Goal: Task Accomplishment & Management: Use online tool/utility

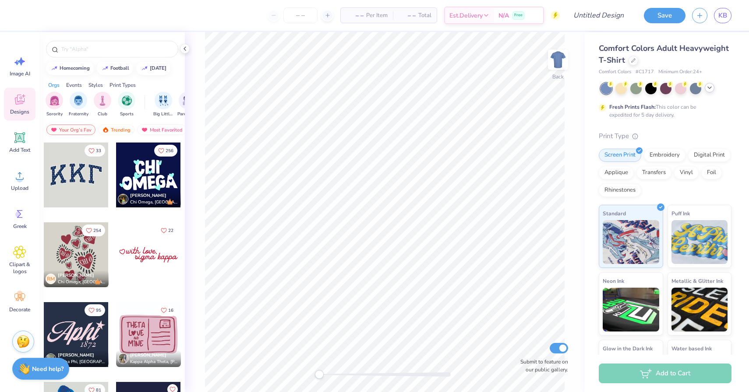
click at [707, 88] on icon at bounding box center [709, 87] width 7 height 7
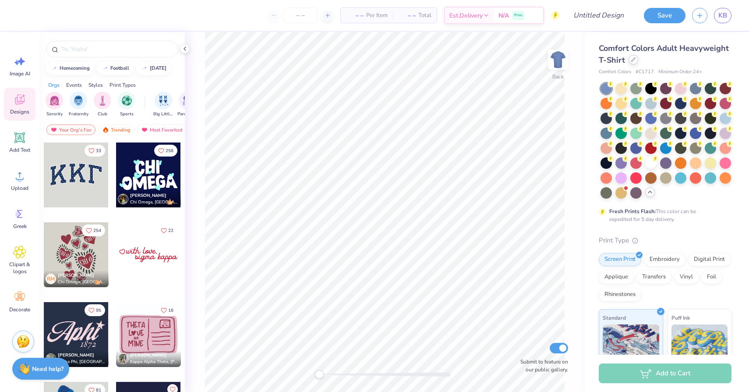
click at [630, 57] on div at bounding box center [634, 60] width 10 height 10
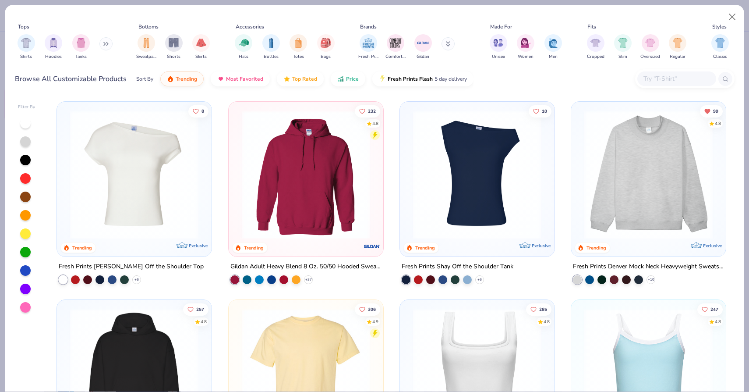
click at [455, 46] on div "Fresh Prints Comfort Colors Gildan" at bounding box center [412, 47] width 110 height 32
click at [446, 40] on button at bounding box center [448, 43] width 13 height 13
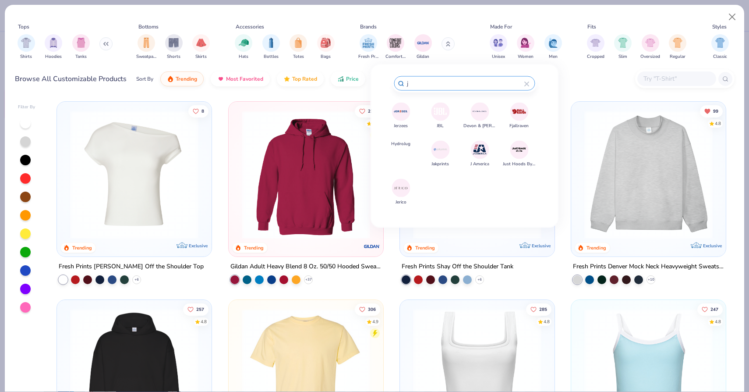
type input "j"
click at [401, 106] on img at bounding box center [400, 111] width 15 height 15
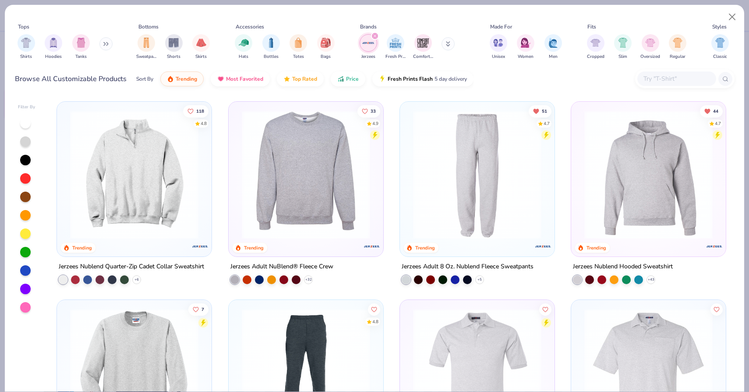
click at [649, 156] on img at bounding box center [648, 174] width 137 height 128
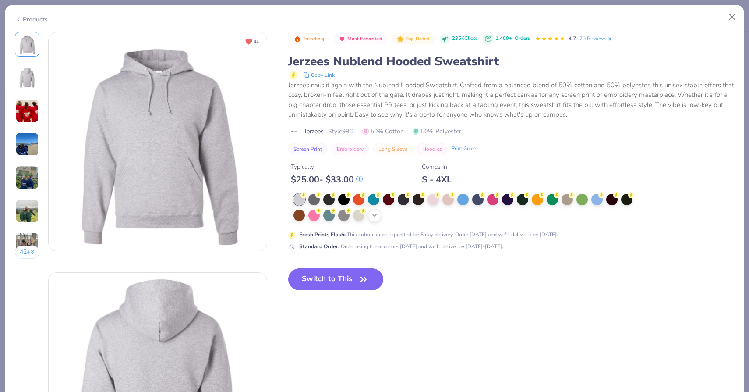
click at [372, 211] on div "+ 21" at bounding box center [374, 215] width 13 height 13
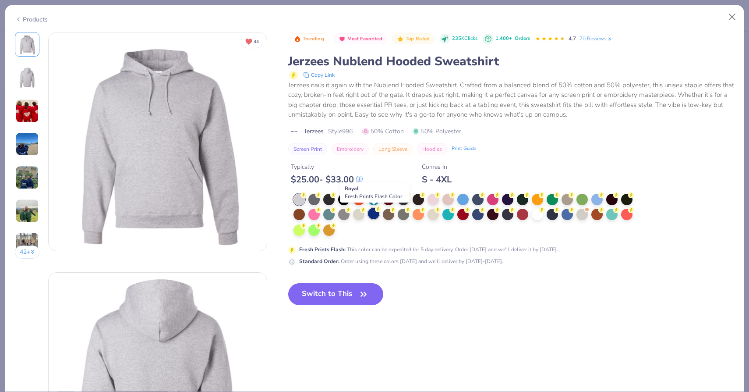
click at [375, 214] on div at bounding box center [373, 213] width 11 height 11
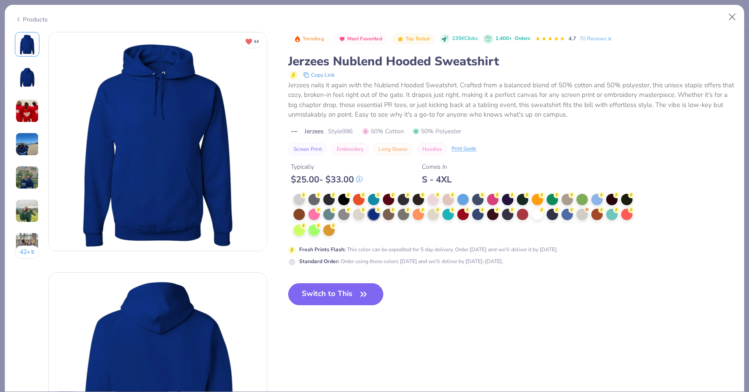
click at [343, 293] on button "Switch to This" at bounding box center [335, 294] width 95 height 22
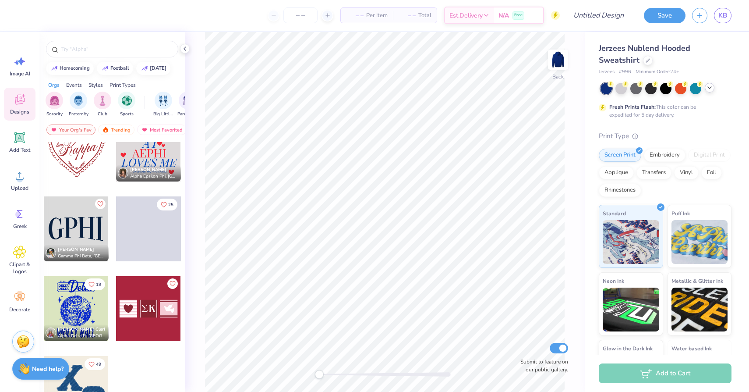
scroll to position [355, 0]
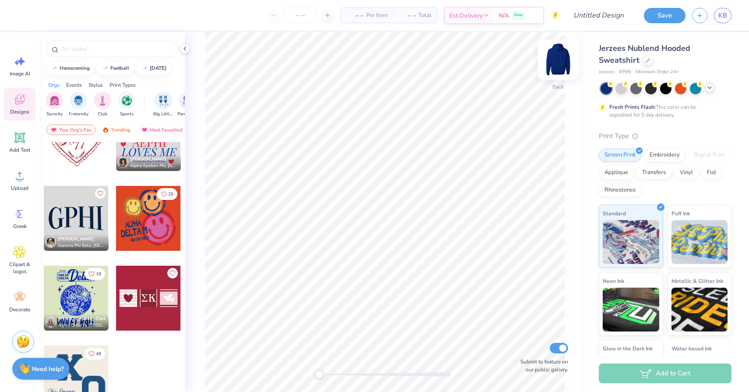
click at [561, 59] on img at bounding box center [558, 59] width 35 height 35
click at [74, 294] on div at bounding box center [76, 297] width 65 height 65
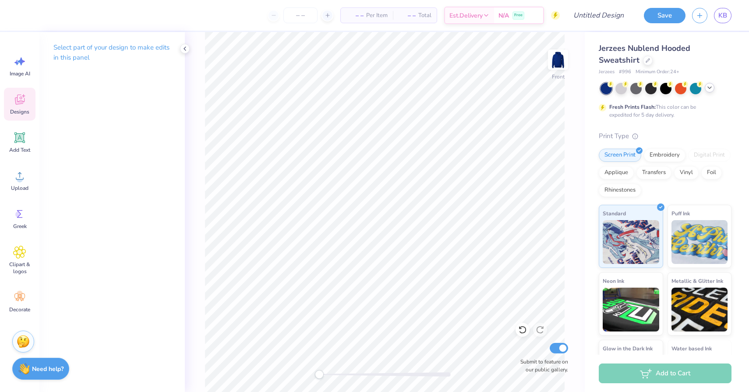
click at [21, 112] on span "Designs" at bounding box center [19, 111] width 19 height 7
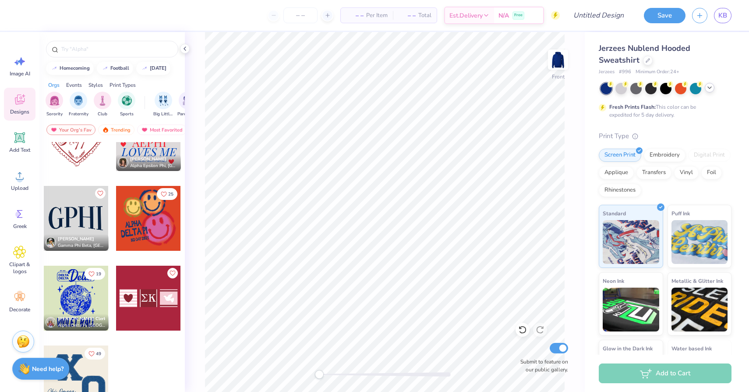
click at [142, 237] on div at bounding box center [148, 218] width 65 height 65
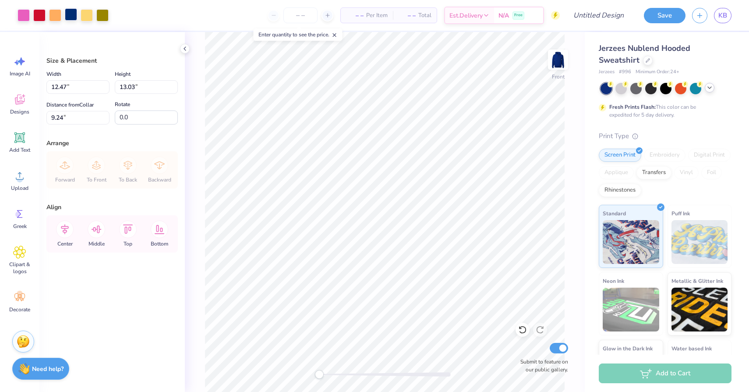
click at [70, 14] on div at bounding box center [71, 14] width 12 height 12
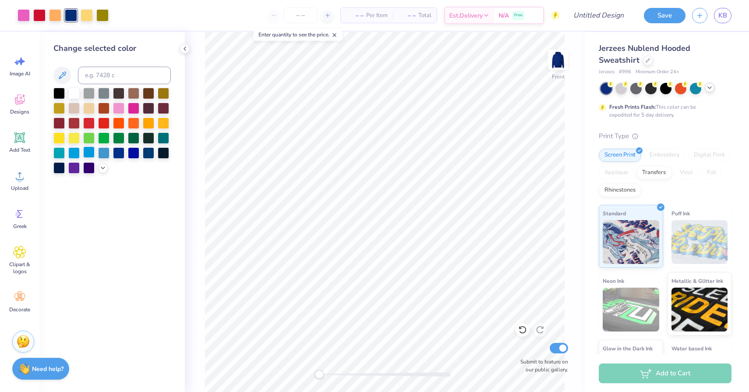
click at [92, 154] on div at bounding box center [88, 151] width 11 height 11
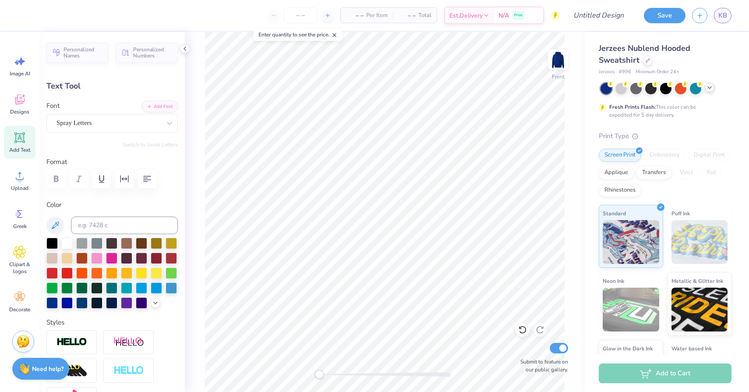
type textarea "Delta"
type input "6.11"
type input "2.50"
type input "16.26"
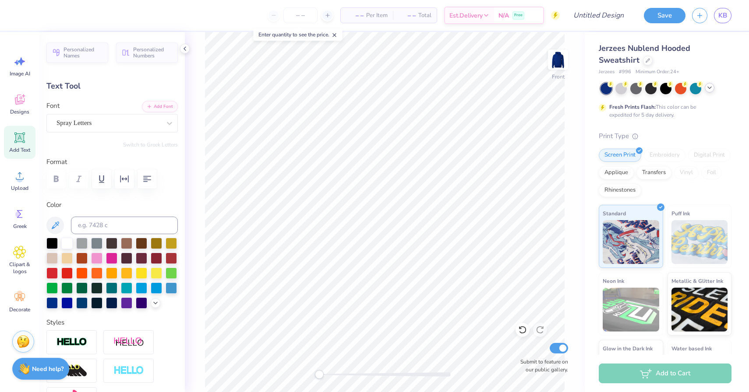
scroll to position [0, 0]
type textarea "Omega Kappa"
type input "4.05"
type input "1.32"
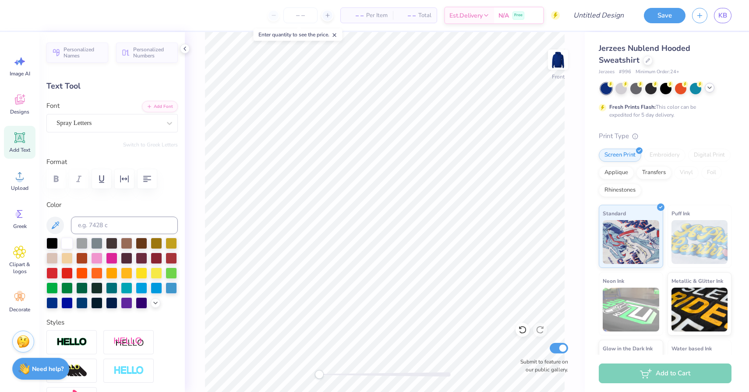
type input "18.37"
type textarea "BID DY 2021"
type input "0.0"
type input "3.63"
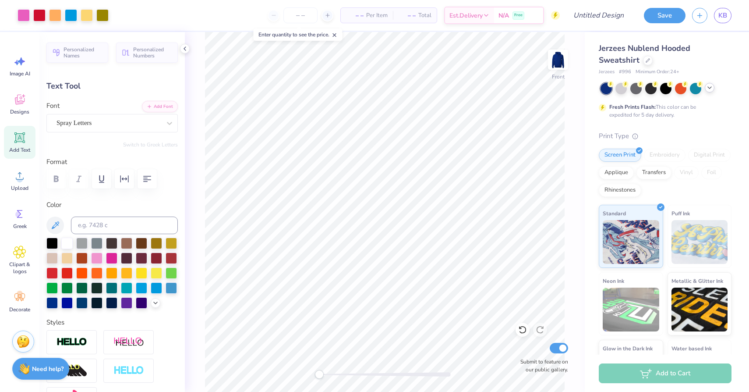
type input "1.25"
type input "18.41"
click at [70, 16] on div at bounding box center [71, 14] width 12 height 12
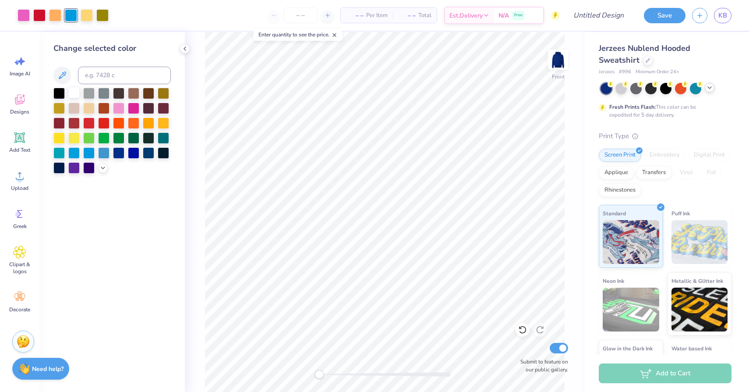
click at [73, 89] on div at bounding box center [73, 92] width 11 height 11
click at [102, 14] on div at bounding box center [102, 14] width 12 height 12
click at [77, 154] on div at bounding box center [73, 151] width 11 height 11
click at [609, 18] on input "Design Title" at bounding box center [588, 16] width 86 height 18
type input "spray paint"
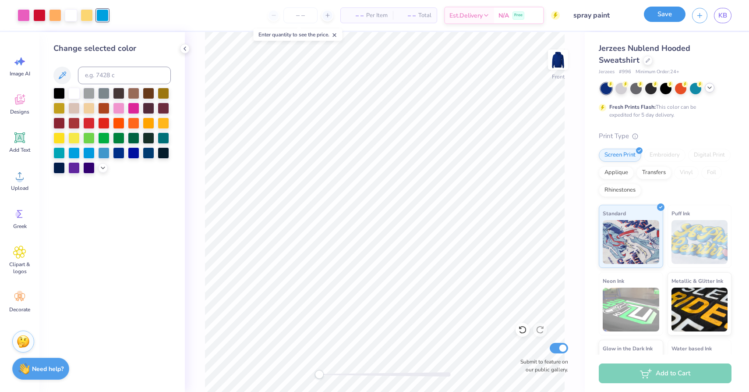
click at [659, 15] on button "Save" at bounding box center [665, 14] width 42 height 15
click at [700, 15] on icon "button" at bounding box center [699, 14] width 7 height 7
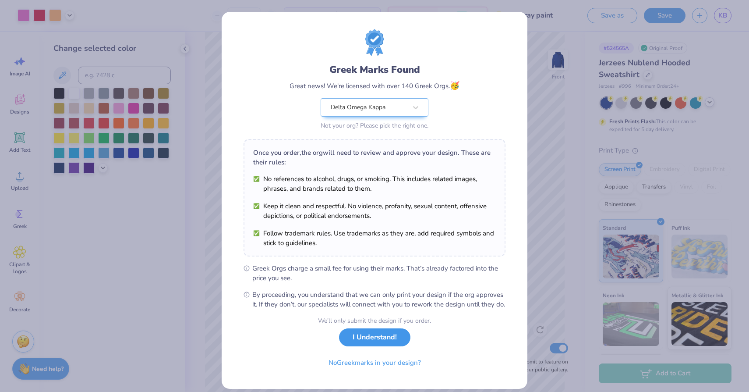
click at [395, 346] on button "I Understand!" at bounding box center [374, 337] width 71 height 18
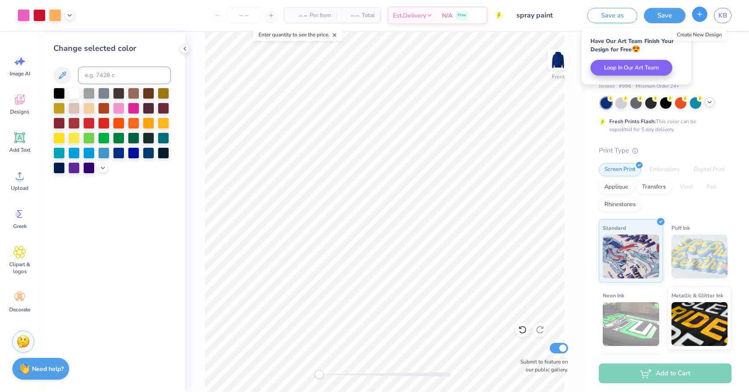
click at [698, 20] on button "button" at bounding box center [699, 14] width 15 height 15
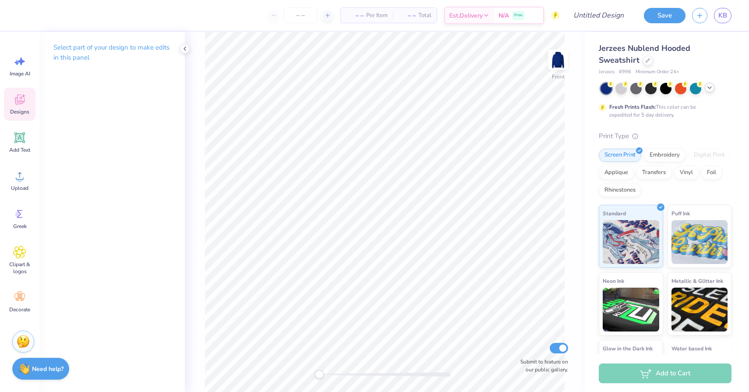
click at [26, 103] on icon at bounding box center [19, 99] width 13 height 13
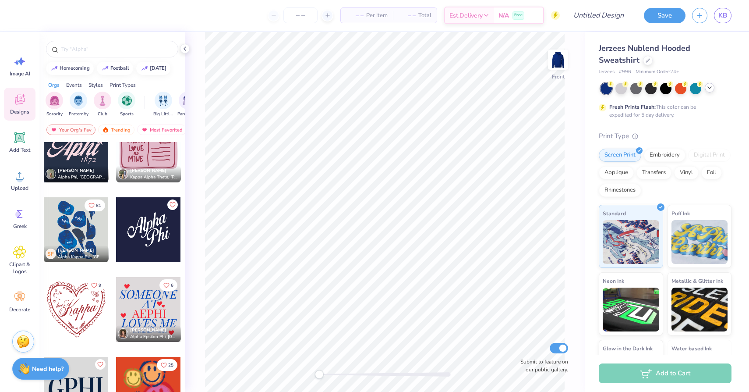
scroll to position [196, 0]
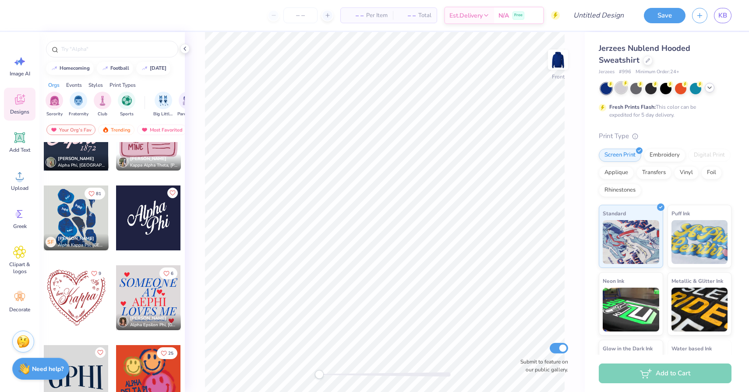
click at [621, 89] on div at bounding box center [621, 87] width 11 height 11
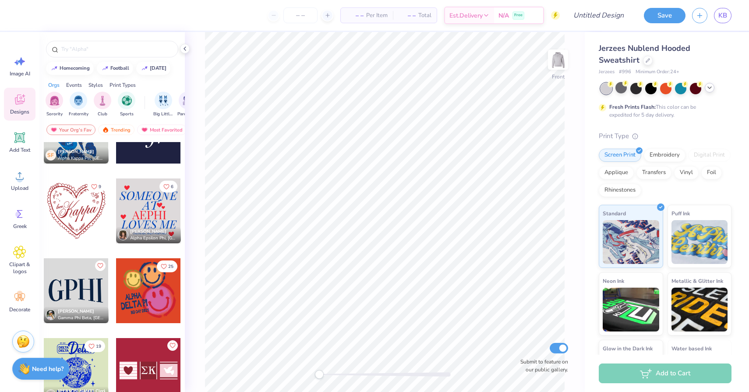
scroll to position [274, 0]
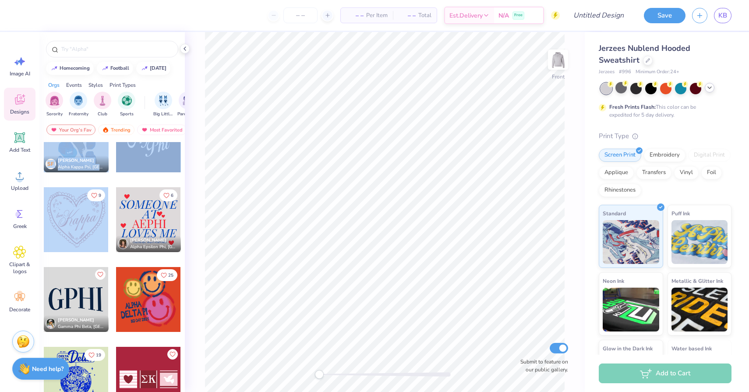
drag, startPoint x: 77, startPoint y: 207, endPoint x: 89, endPoint y: 153, distance: 55.7
click at [89, 153] on div "95 [PERSON_NAME] Alpha Phi, [GEOGRAPHIC_DATA][US_STATE], [PERSON_NAME] 16 [PERS…" at bounding box center [112, 185] width 138 height 634
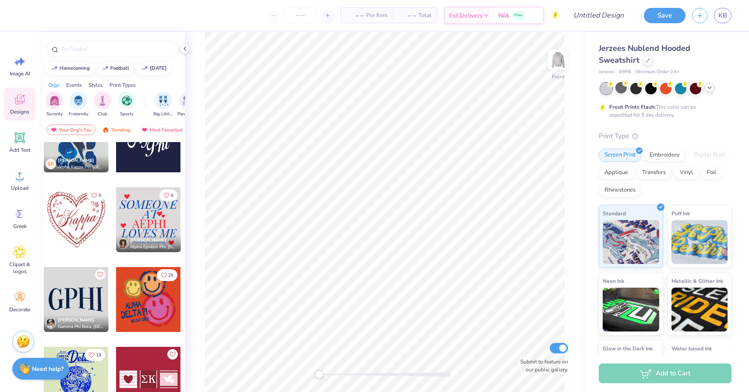
click at [113, 179] on div "95 [PERSON_NAME] Alpha Phi, [GEOGRAPHIC_DATA][US_STATE], [PERSON_NAME] 16 [PERS…" at bounding box center [112, 185] width 138 height 634
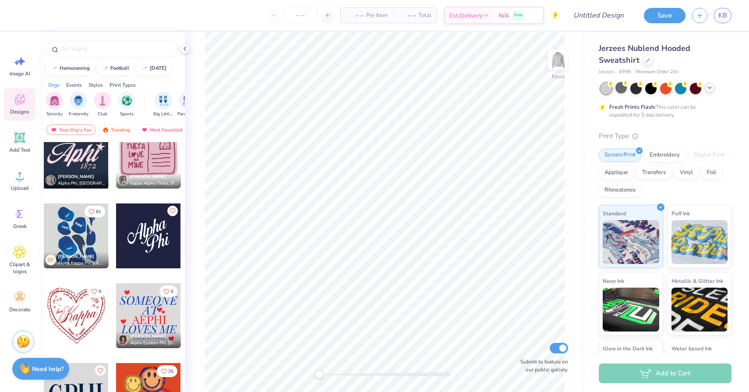
scroll to position [175, 0]
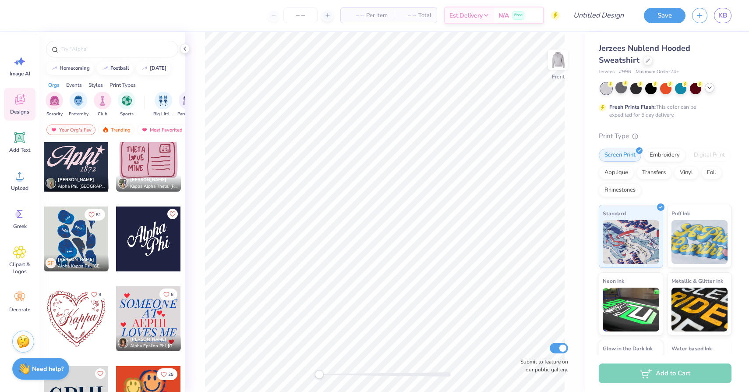
click at [79, 238] on div at bounding box center [76, 238] width 65 height 65
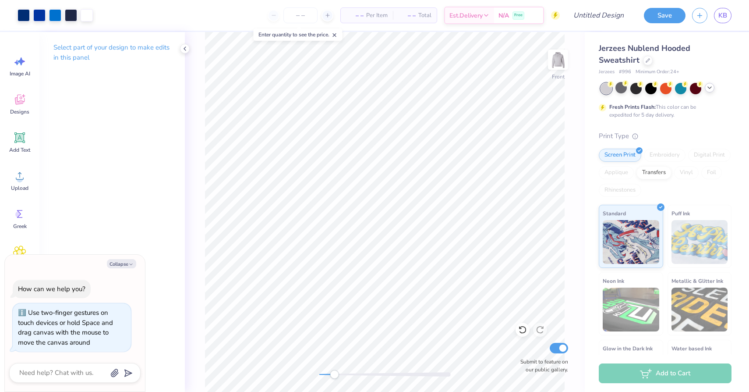
click at [328, 369] on div "Front Submit to feature on our public gallery." at bounding box center [385, 212] width 400 height 360
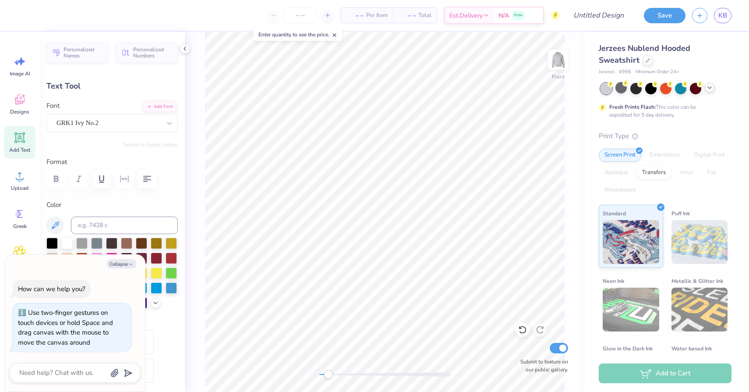
type textarea "x"
type textarea "D"
type textarea "x"
type input "0.56"
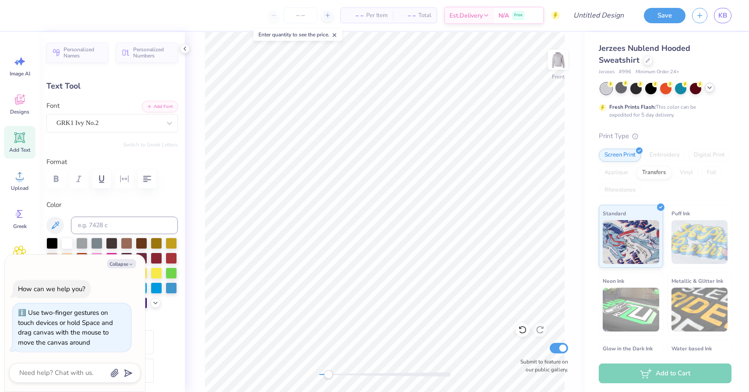
type input "0.61"
type input "9.09"
type input "-55.6"
type textarea "x"
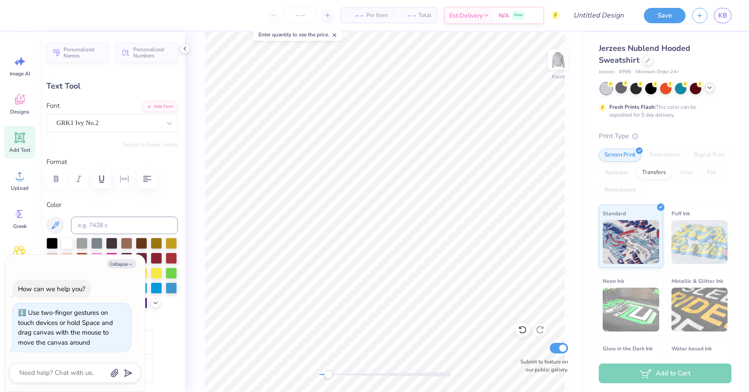
type textarea "W"
type textarea "x"
type input "0.42"
type input "0.55"
type input "8.75"
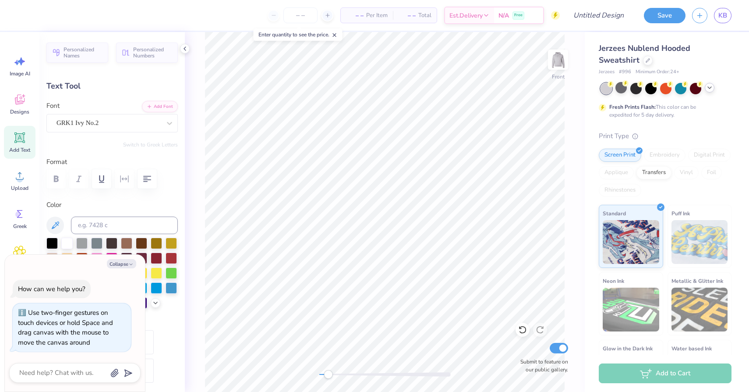
type input "-50.9"
type textarea "x"
type textarea "K"
type textarea "x"
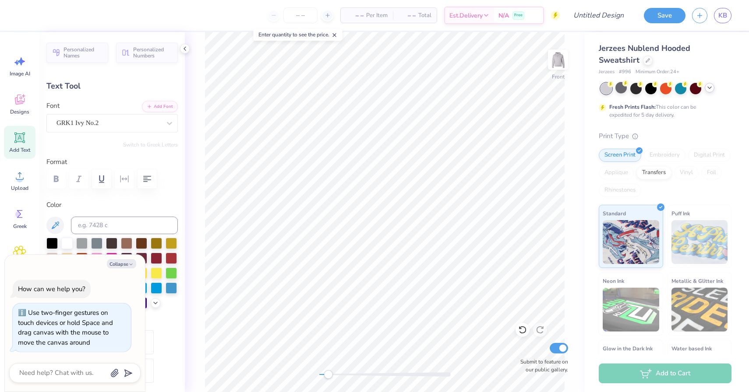
type input "0.74"
type input "0.80"
type input "11.48"
type input "5.0"
type textarea "x"
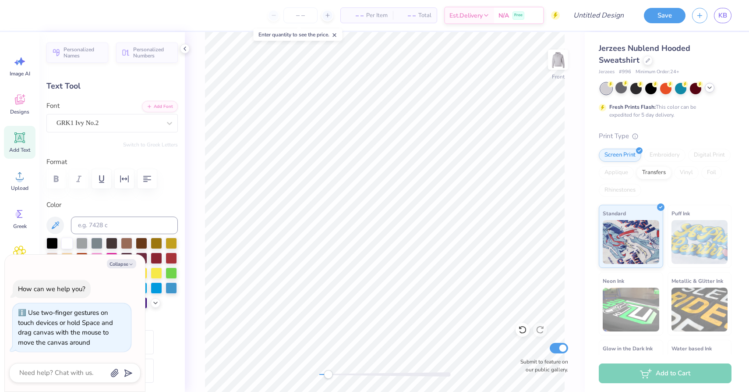
type textarea "x"
type textarea "D"
type textarea "x"
type input "0.71"
type input "0.83"
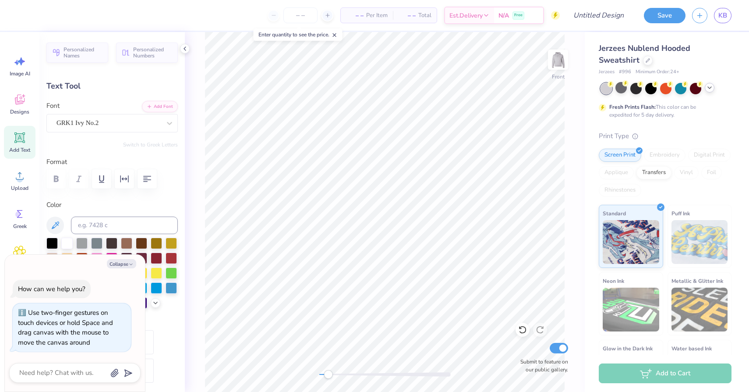
type input "11.91"
type input "5.8"
type textarea "x"
type textarea "W"
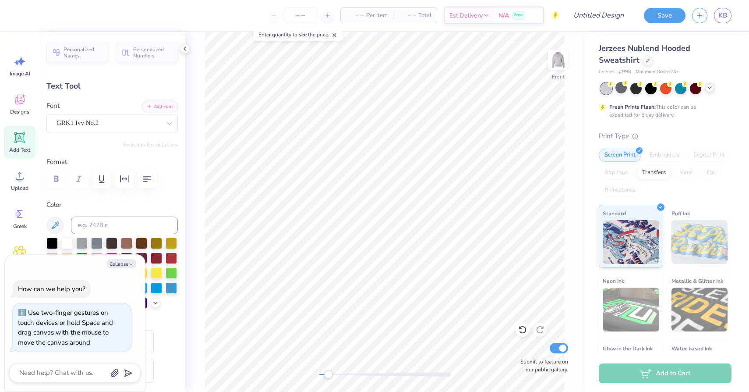
type textarea "x"
type input "0.84"
type input "0.82"
type input "12.29"
type input "5.4"
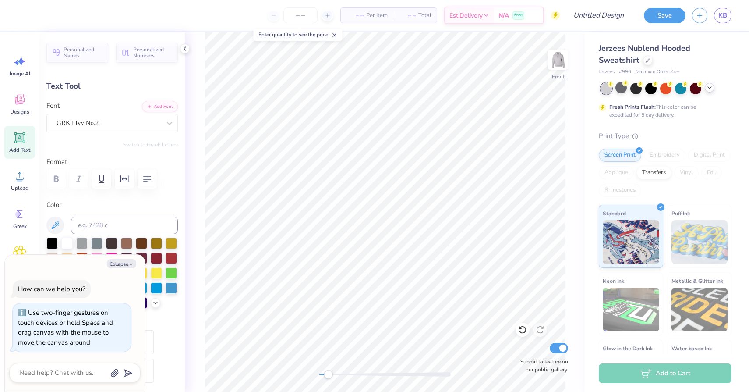
type textarea "x"
type textarea "K"
type textarea "x"
type input "0.50"
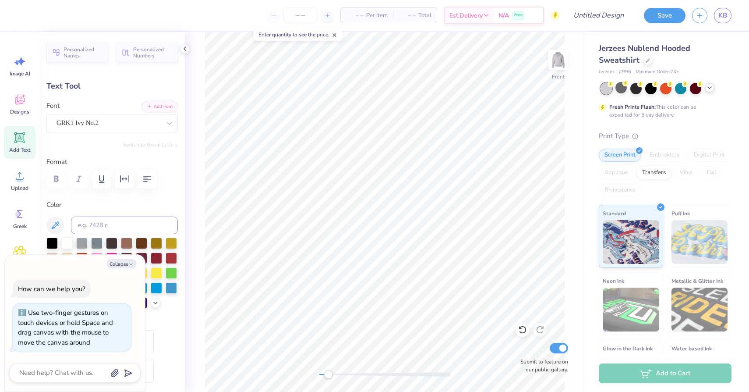
type input "0.37"
type input "10.39"
type input "59.8"
type textarea "x"
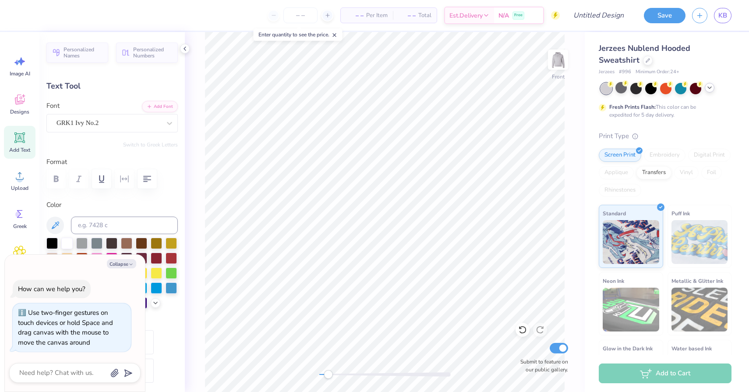
type textarea "D"
type textarea "x"
type input "0.51"
type input "0.43"
type input "10.67"
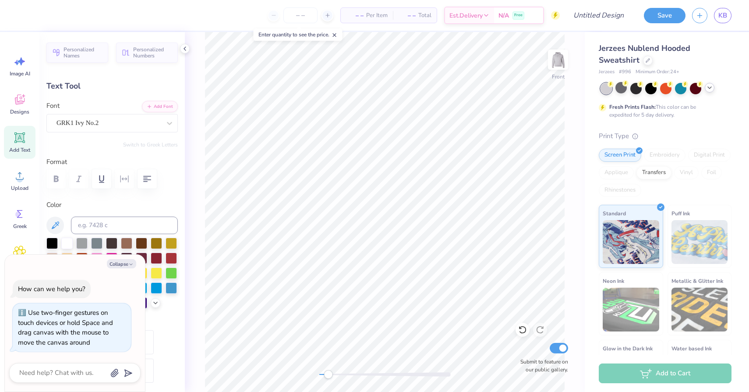
type input "58.9"
type textarea "x"
type textarea "W"
type textarea "x"
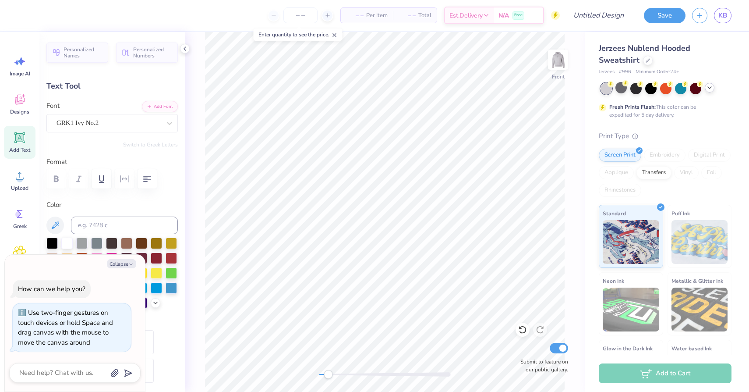
type input "0.42"
type input "0.39"
type input "10.99"
type input "61.8"
type textarea "x"
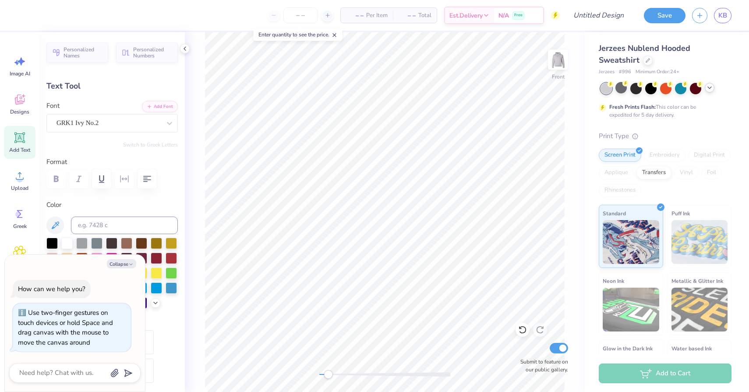
type input "0.0"
type textarea "x"
type input "0.75"
type input "0.52"
type input "14.05"
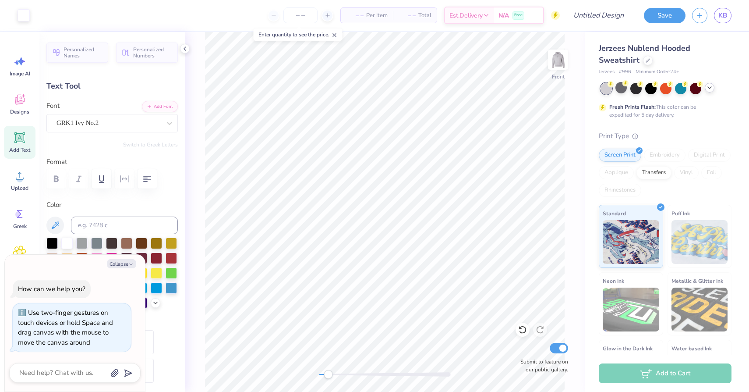
type input "88.9"
type textarea "x"
type textarea "W"
type textarea "x"
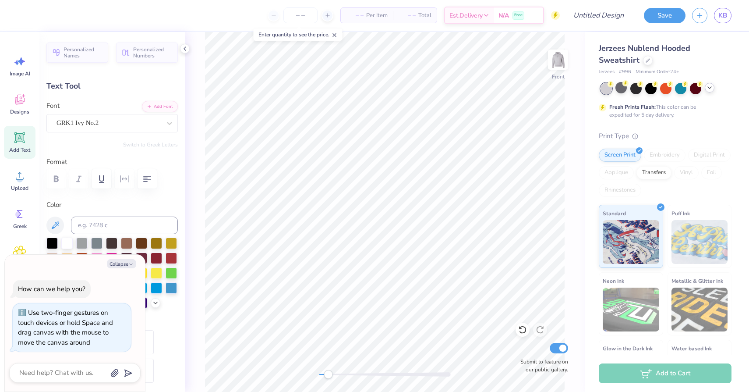
type input "0.73"
type input "0.65"
type input "14.55"
type input "88.6"
type textarea "x"
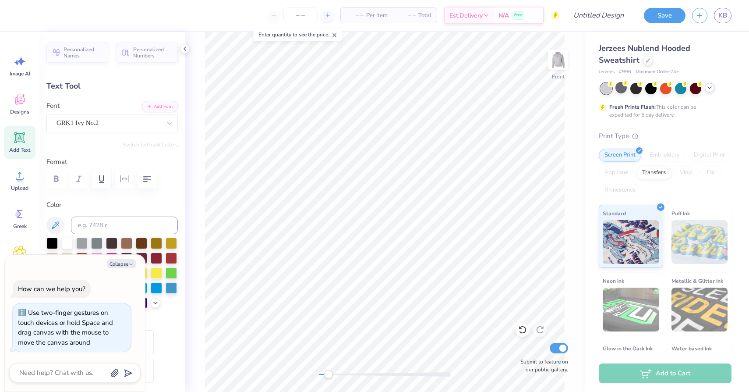
type textarea "x"
type textarea "K"
type textarea "x"
type input "0.66"
type input "18.34"
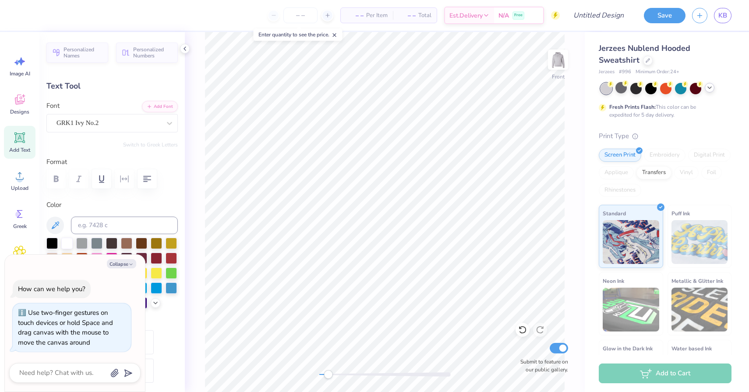
type input "45.1"
type textarea "x"
type textarea "D"
type textarea "x"
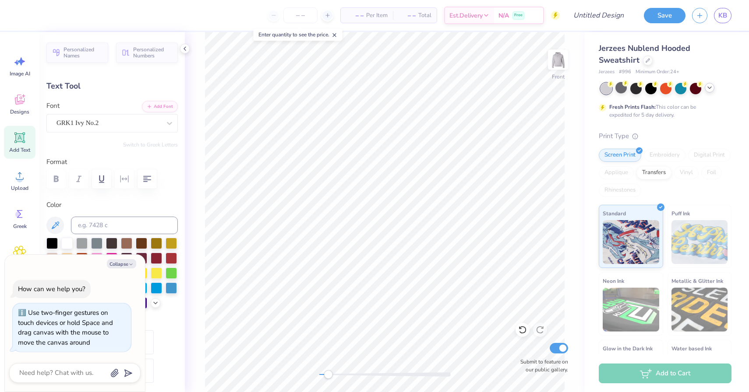
type input "0.70"
type input "0.77"
type input "18.78"
type input "47.3"
type textarea "x"
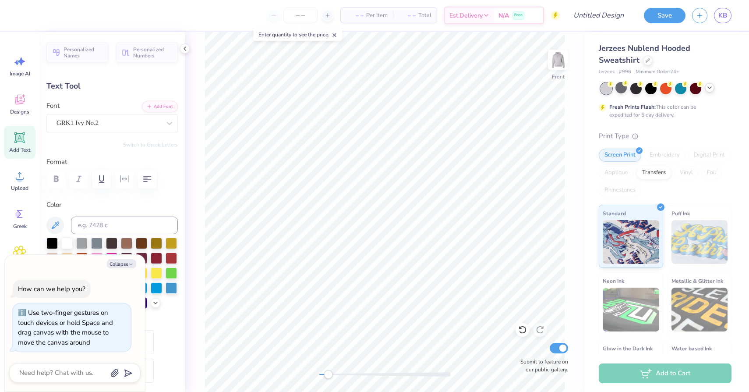
type textarea "x"
type textarea "W"
type textarea "x"
type textarea "D"
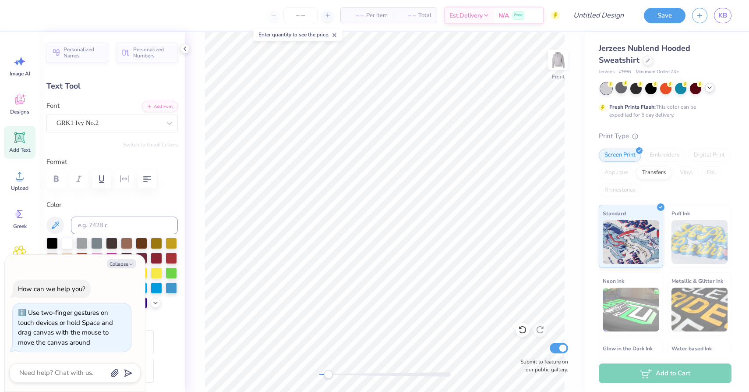
type textarea "x"
type input "0.62"
type input "0.61"
type input "19.23"
type input "-35.7"
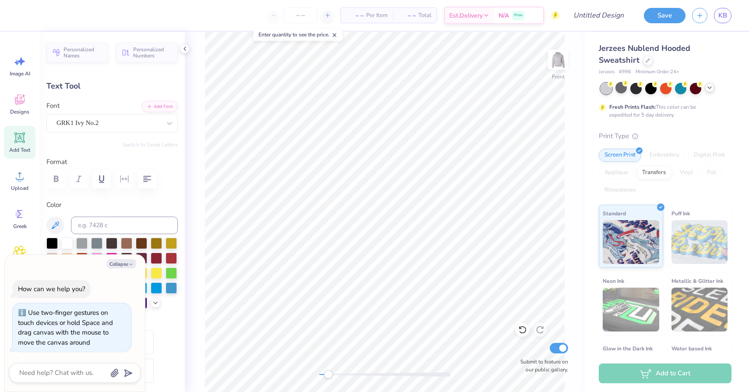
type textarea "x"
type textarea "W"
type textarea "x"
type input "0.51"
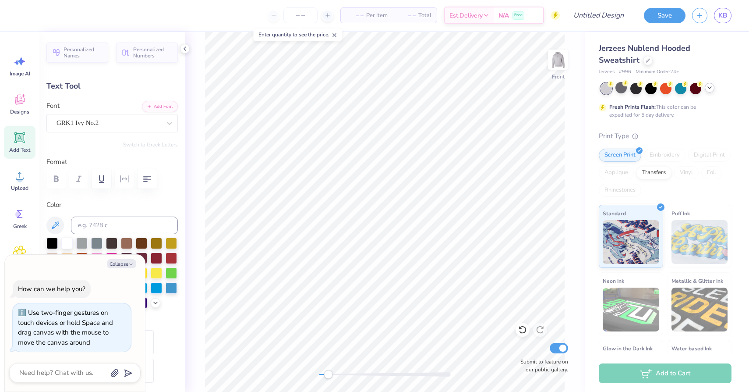
type input "0.54"
type input "19.11"
type input "-32.6"
type textarea "x"
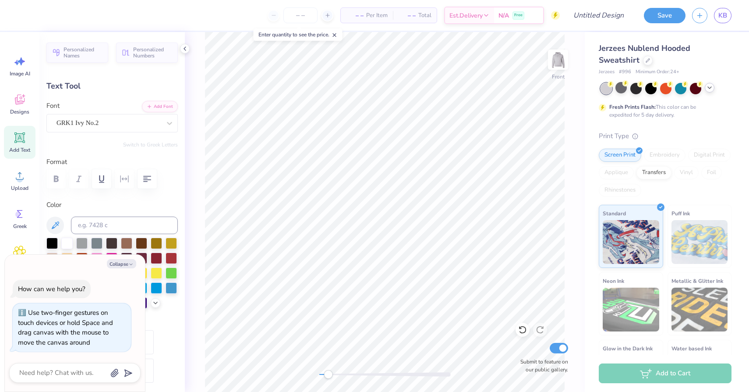
type textarea "K"
type textarea "x"
type textarea "D"
type textarea "x"
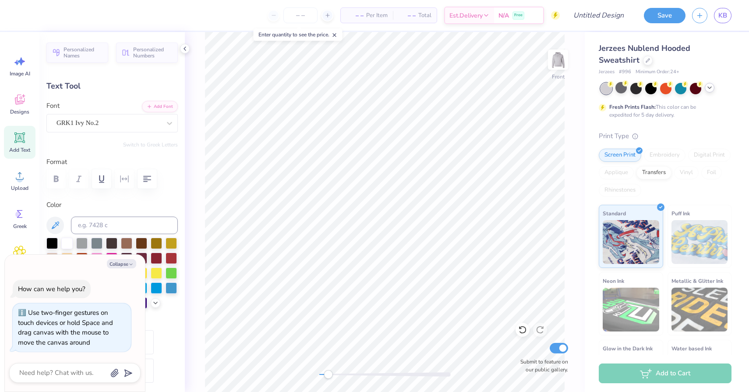
type input "0.30"
type input "0.68"
type input "22.79"
type input "-6.9"
type textarea "x"
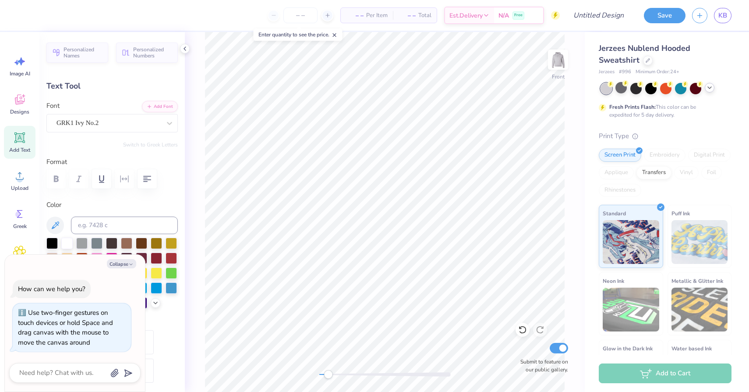
type textarea "x"
type textarea "W"
type textarea "x"
type input "0.63"
type input "0.39"
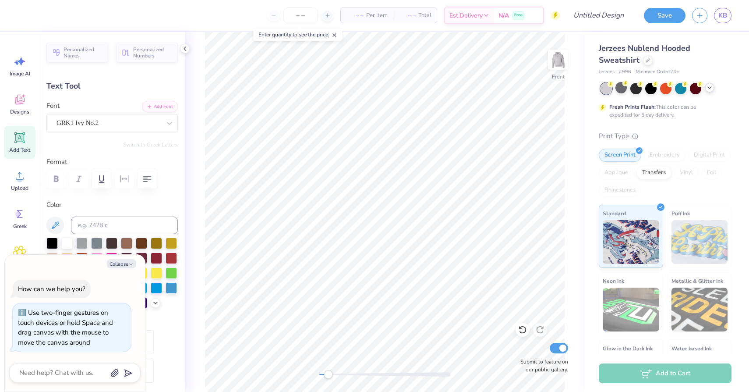
type input "22.57"
type input "-73.5"
type textarea "x"
type textarea "D"
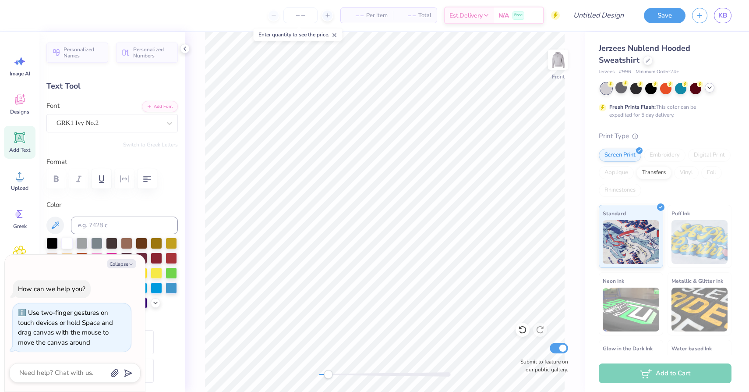
type textarea "x"
type input "0.64"
type input "0.51"
type input "22.13"
type input "-74.8"
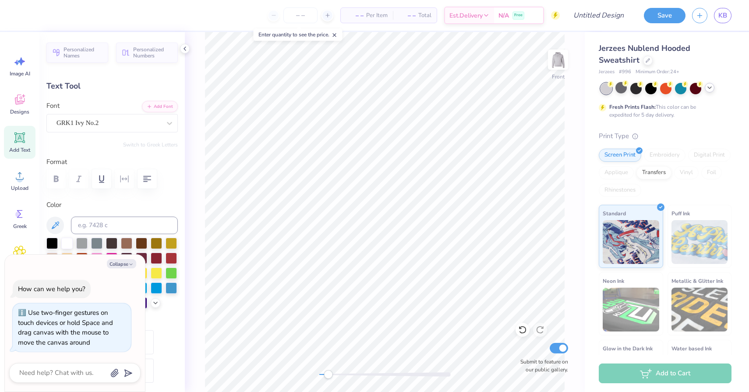
type textarea "x"
type textarea "W"
type textarea "x"
type input "0.63"
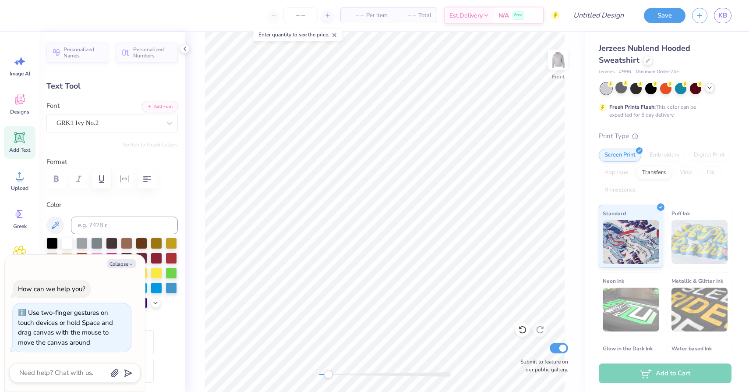
type input "0.60"
type input "21.64"
type textarea "x"
type textarea "K"
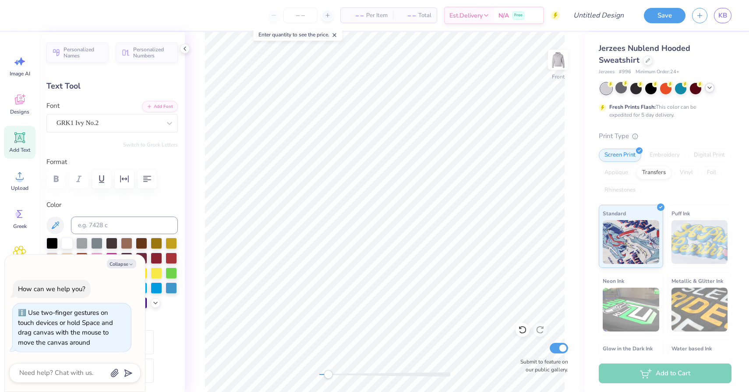
type textarea "x"
type input "0.64"
type input "0.58"
type input "21.72"
type input "99.3"
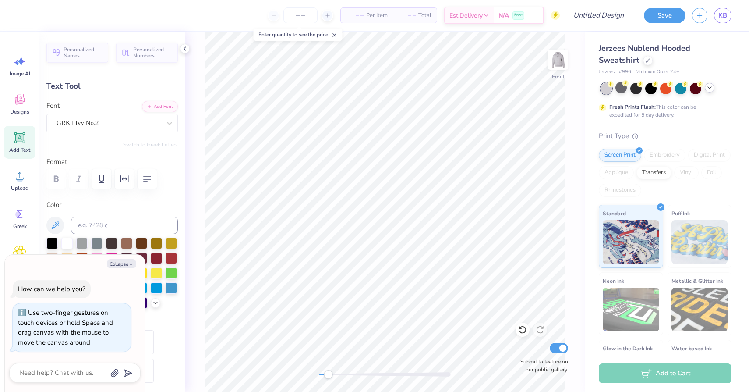
type textarea "x"
type textarea "D"
type textarea "x"
type input "0.68"
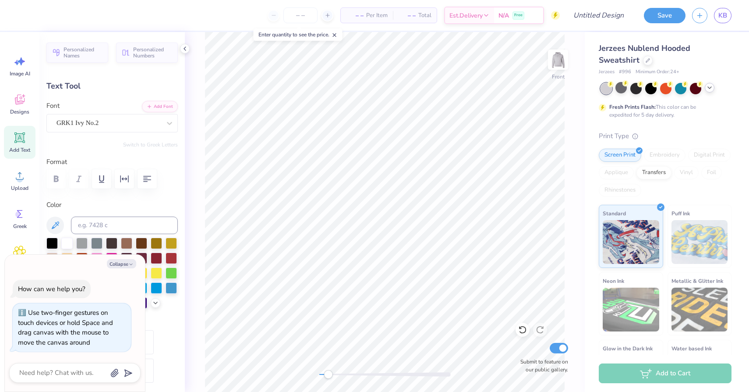
type input "0.59"
type input "22.26"
type input "100.1"
click at [295, 374] on div "Front Submit to feature on our public gallery." at bounding box center [385, 212] width 400 height 360
click at [557, 64] on img at bounding box center [558, 59] width 35 height 35
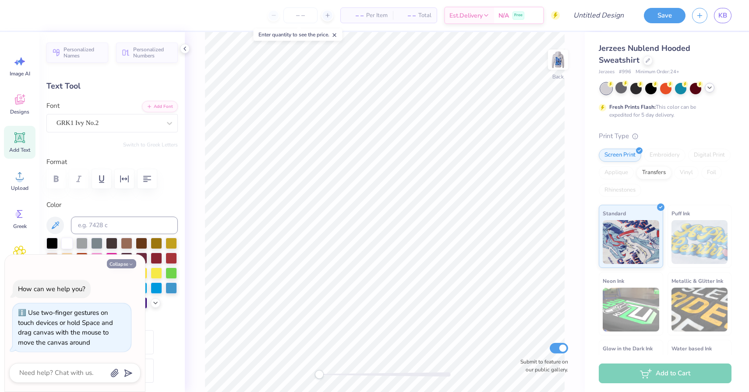
click at [124, 266] on button "Collapse" at bounding box center [121, 263] width 29 height 9
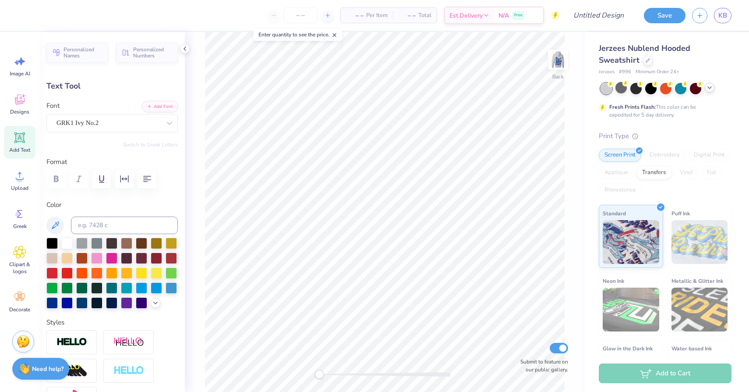
click at [21, 138] on icon at bounding box center [20, 138] width 8 height 8
click at [146, 117] on div "Super Dream" at bounding box center [109, 123] width 106 height 14
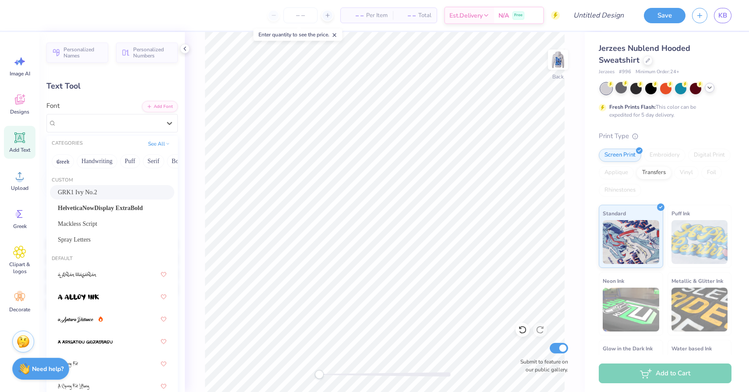
click at [106, 191] on div "GRK1 Ivy No.2" at bounding box center [112, 192] width 109 height 9
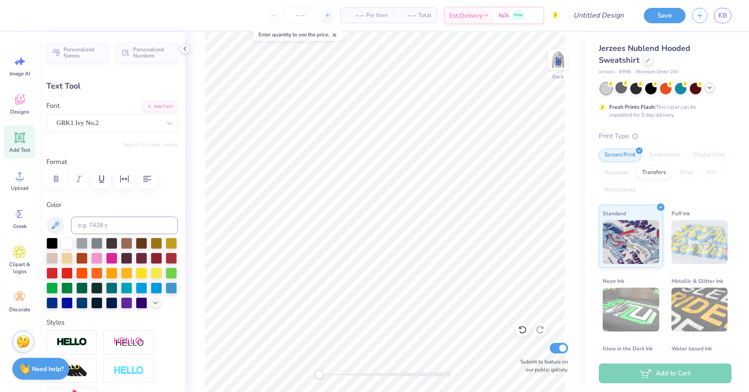
scroll to position [0, 0]
click at [102, 120] on div "GRK1 Ivy No.2" at bounding box center [109, 123] width 106 height 14
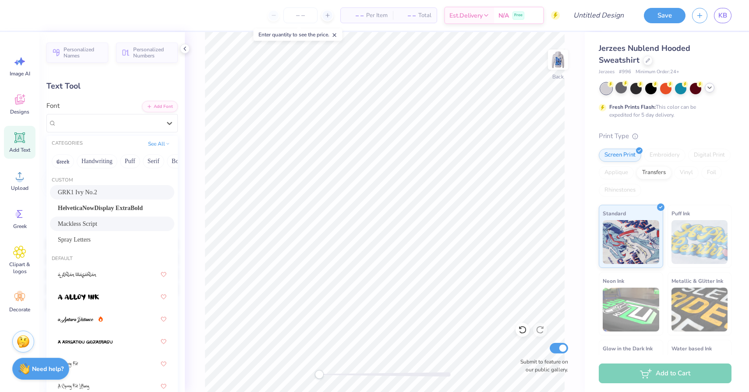
click at [90, 222] on span "Mackless Script" at bounding box center [77, 223] width 39 height 9
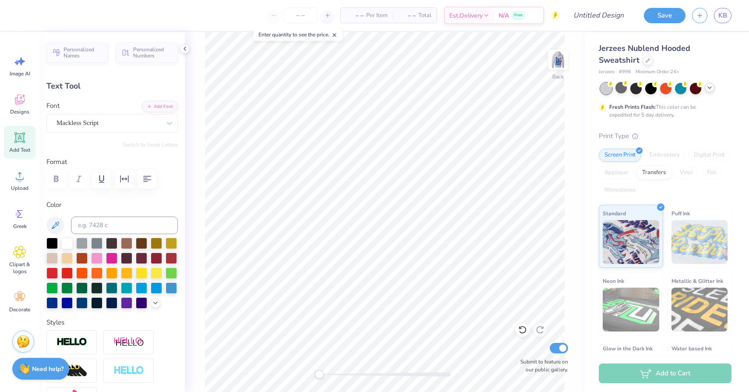
scroll to position [0, 2]
click at [562, 57] on img at bounding box center [558, 59] width 35 height 35
click at [562, 64] on img at bounding box center [558, 59] width 35 height 35
click at [25, 193] on div "Upload" at bounding box center [20, 180] width 32 height 33
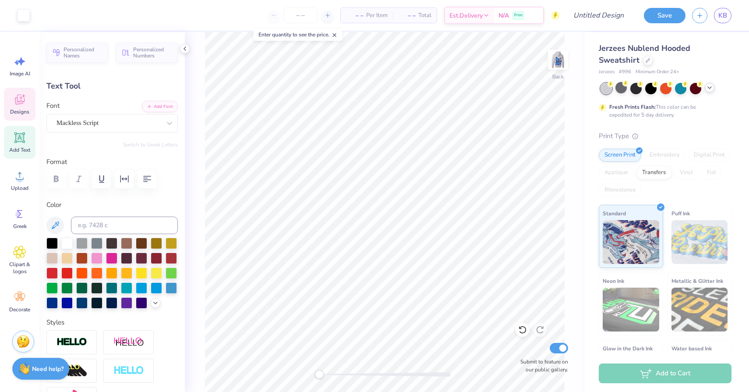
click at [23, 102] on icon at bounding box center [19, 100] width 8 height 7
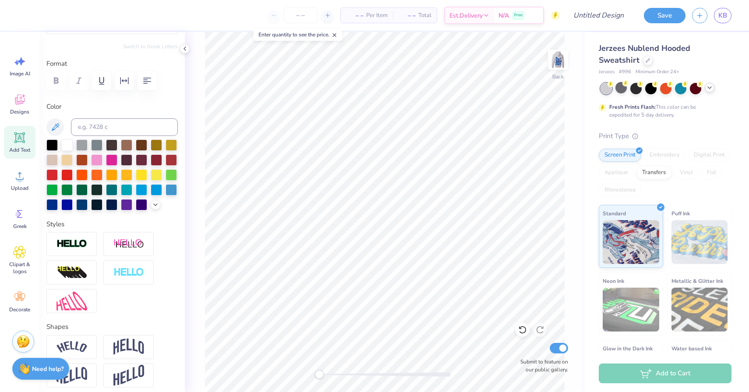
scroll to position [145, 0]
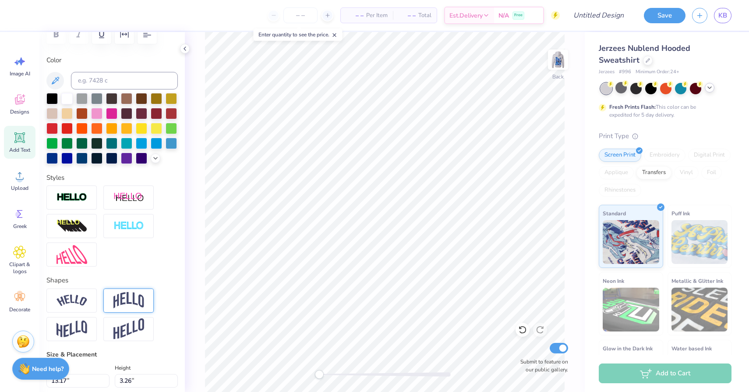
click at [128, 294] on img at bounding box center [128, 300] width 31 height 17
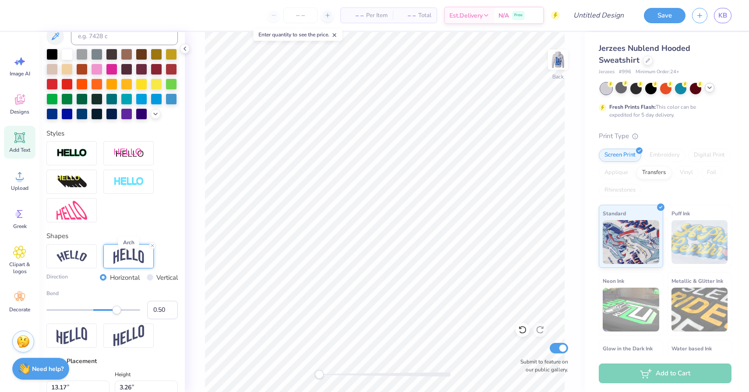
scroll to position [190, 0]
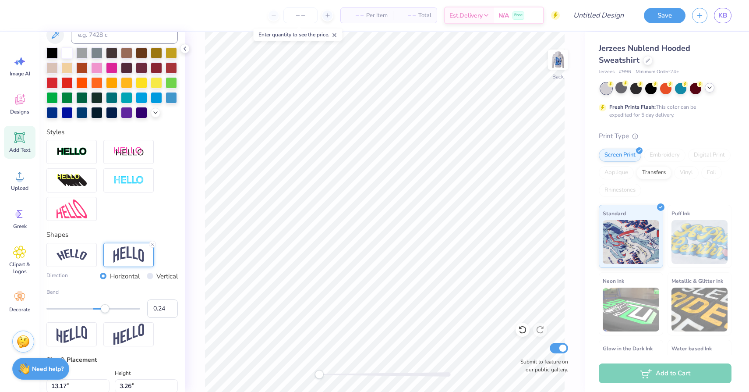
drag, startPoint x: 117, startPoint y: 310, endPoint x: 105, endPoint y: 309, distance: 12.7
click at [105, 309] on div "Accessibility label" at bounding box center [105, 308] width 9 height 9
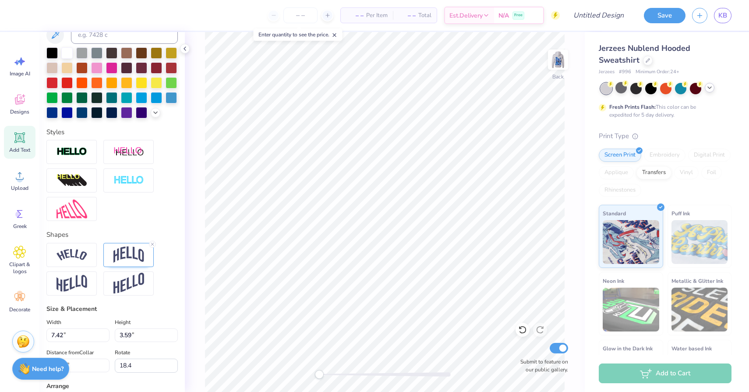
scroll to position [0, 0]
click at [21, 99] on icon at bounding box center [20, 100] width 10 height 10
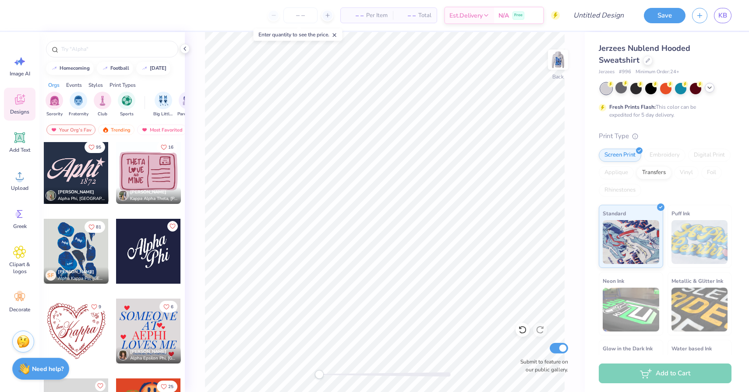
scroll to position [163, 0]
click at [78, 250] on div at bounding box center [76, 251] width 65 height 65
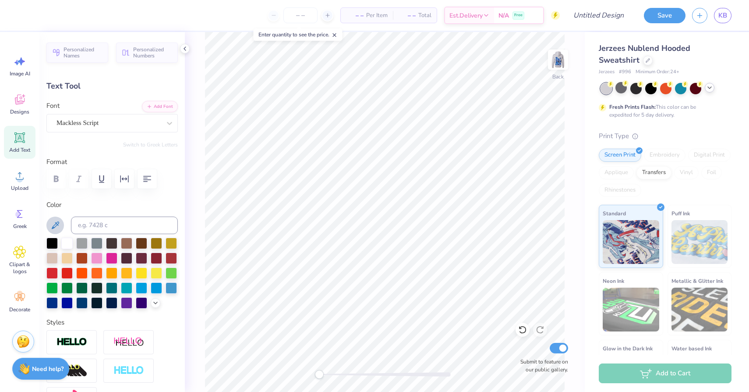
click at [56, 226] on icon at bounding box center [55, 225] width 11 height 11
click at [54, 227] on icon at bounding box center [55, 224] width 7 height 7
click at [55, 222] on icon at bounding box center [55, 225] width 11 height 11
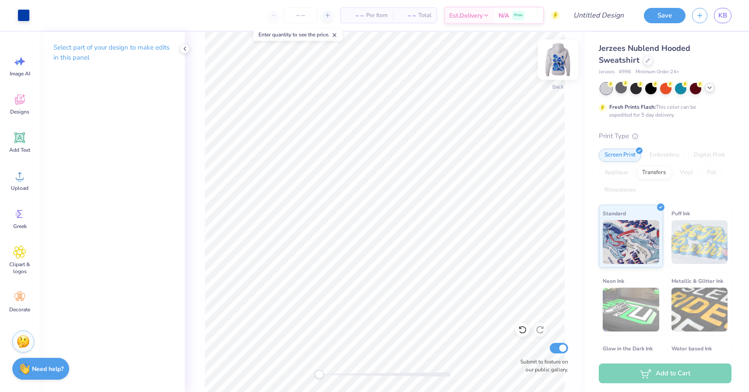
click at [558, 58] on img at bounding box center [558, 59] width 35 height 35
click at [558, 58] on img at bounding box center [558, 60] width 18 height 18
click at [562, 65] on img at bounding box center [558, 59] width 35 height 35
drag, startPoint x: 317, startPoint y: 375, endPoint x: 355, endPoint y: 374, distance: 38.1
click at [355, 374] on div "Accessibility label" at bounding box center [355, 374] width 9 height 9
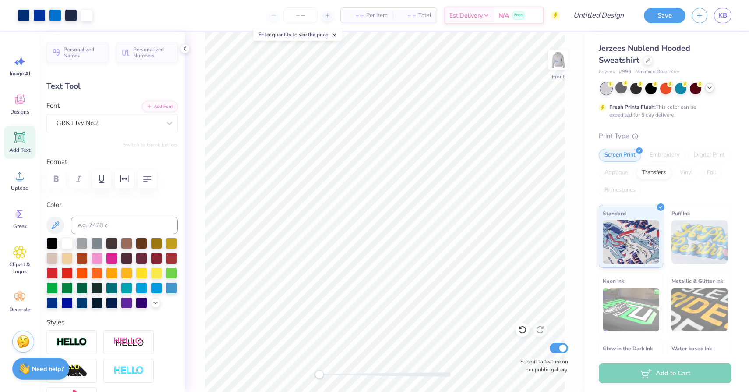
click at [315, 376] on div "Front Submit to feature on our public gallery." at bounding box center [385, 212] width 400 height 360
click at [555, 66] on img at bounding box center [558, 59] width 35 height 35
click at [10, 298] on div "Decorate" at bounding box center [20, 301] width 32 height 33
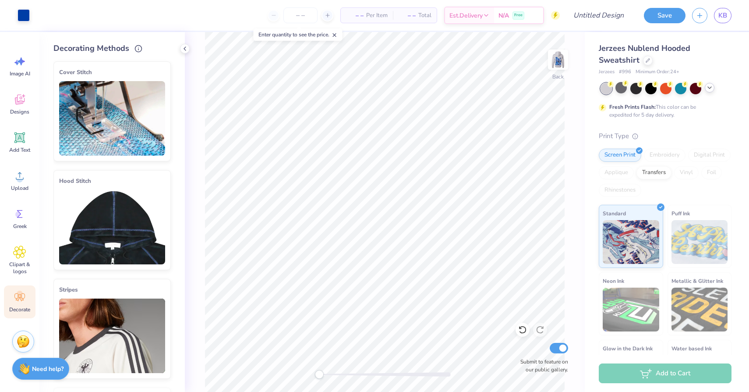
click at [99, 222] on img at bounding box center [112, 227] width 106 height 74
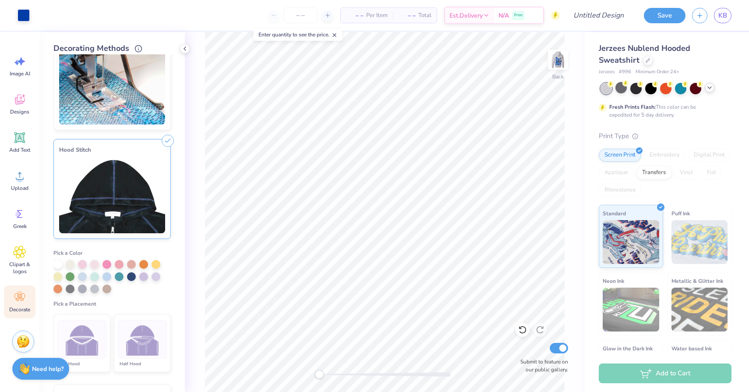
scroll to position [32, 0]
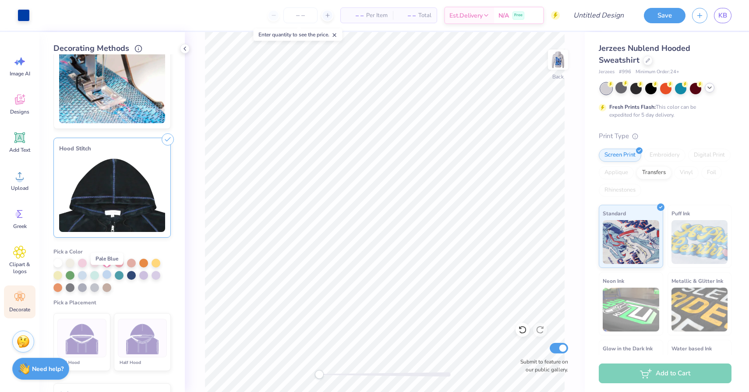
click at [107, 274] on div at bounding box center [107, 274] width 9 height 9
click at [60, 262] on div at bounding box center [57, 262] width 9 height 9
click at [149, 340] on img at bounding box center [142, 338] width 33 height 33
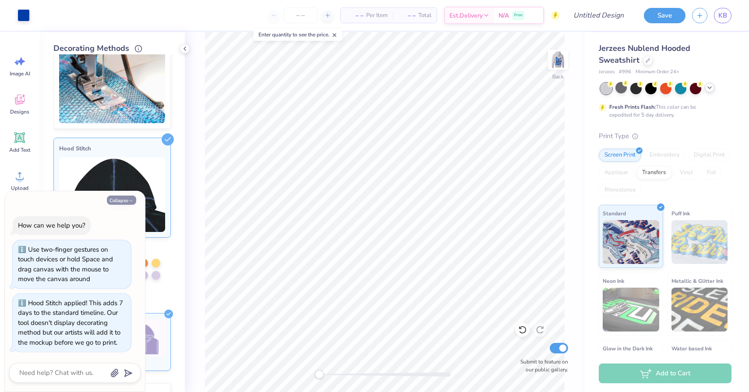
click at [132, 196] on button "Collapse" at bounding box center [121, 199] width 29 height 9
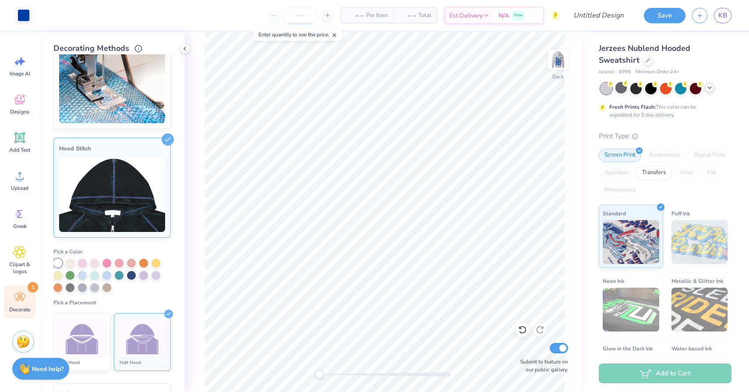
click at [308, 12] on input "number" at bounding box center [300, 15] width 34 height 16
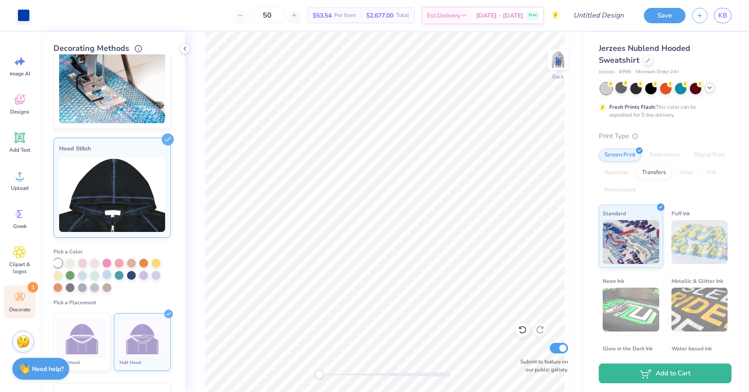
click at [105, 277] on div at bounding box center [107, 274] width 9 height 9
click at [131, 275] on div at bounding box center [131, 274] width 9 height 9
click at [107, 275] on div at bounding box center [107, 274] width 9 height 9
click at [569, 64] on img at bounding box center [558, 59] width 35 height 35
click at [563, 63] on img at bounding box center [558, 59] width 35 height 35
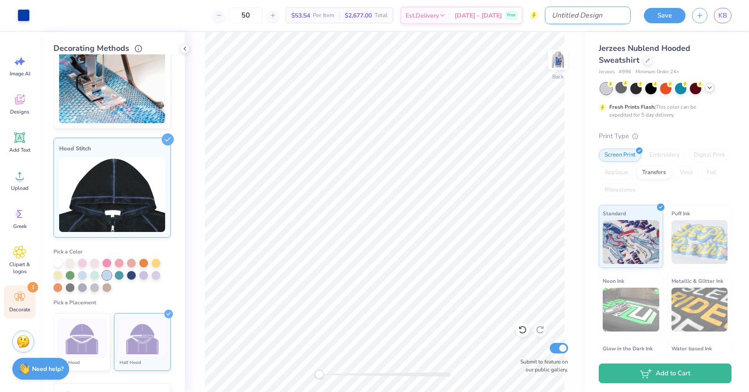
click at [605, 16] on input "Design Title" at bounding box center [588, 16] width 86 height 18
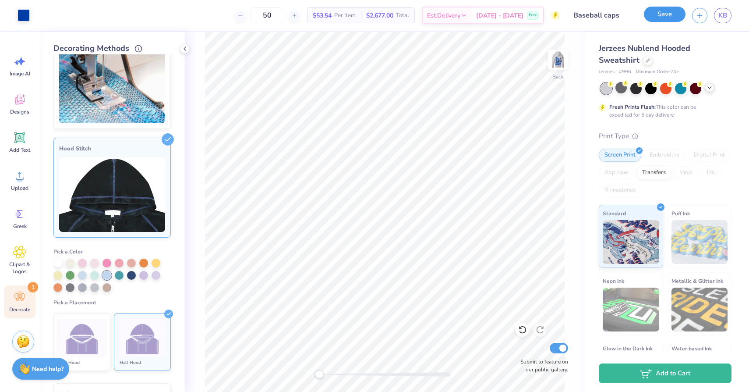
click at [668, 14] on button "Save" at bounding box center [665, 14] width 42 height 15
click at [712, 87] on icon at bounding box center [709, 87] width 7 height 7
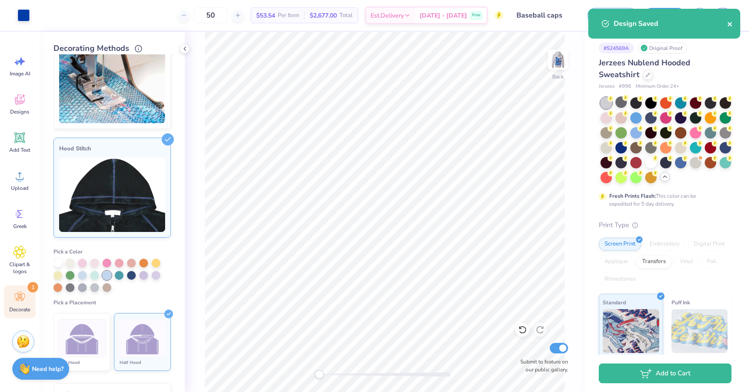
click at [730, 24] on icon "close" at bounding box center [730, 24] width 4 height 4
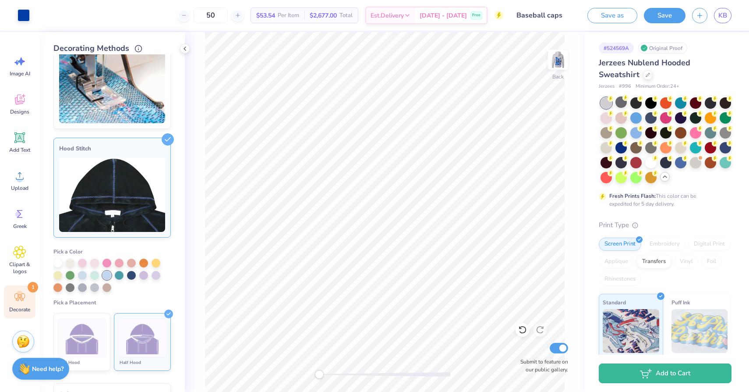
click at [701, 12] on div "Design Saved" at bounding box center [665, 27] width 156 height 40
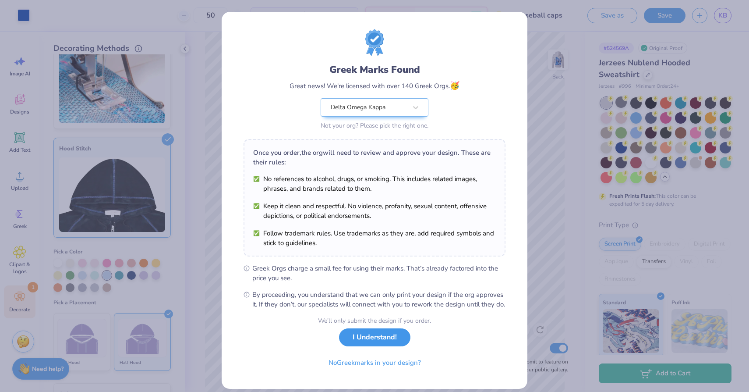
click at [379, 346] on button "I Understand!" at bounding box center [374, 337] width 71 height 18
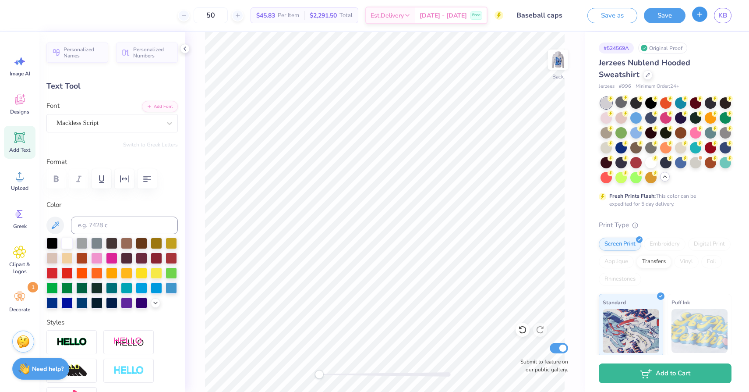
click at [702, 11] on icon "button" at bounding box center [699, 14] width 7 height 7
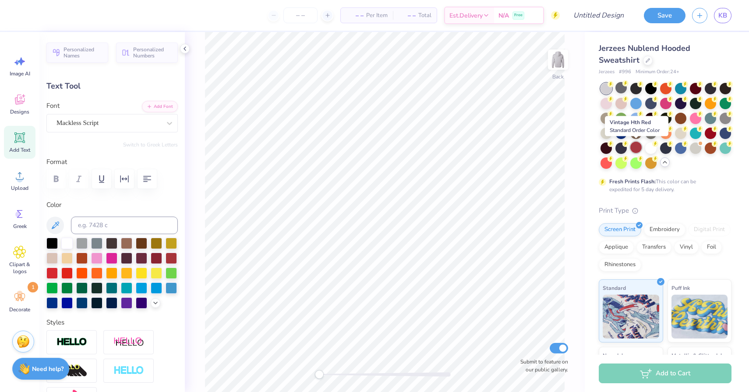
click at [639, 146] on div at bounding box center [635, 147] width 11 height 11
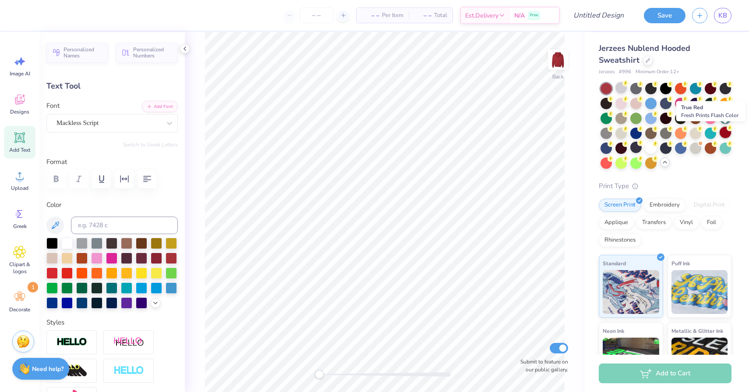
click at [728, 131] on div at bounding box center [725, 132] width 11 height 11
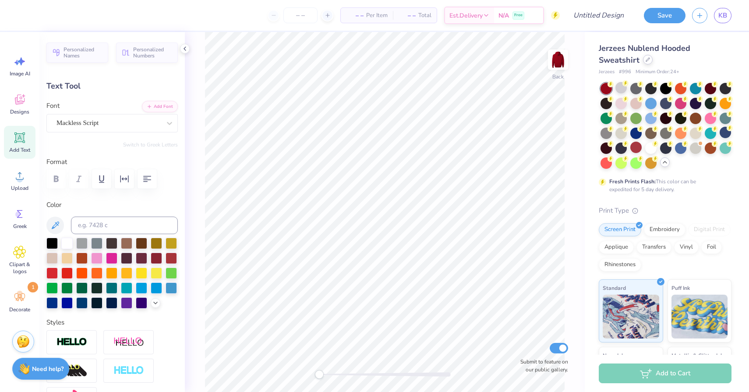
click at [648, 58] on icon at bounding box center [648, 59] width 4 height 4
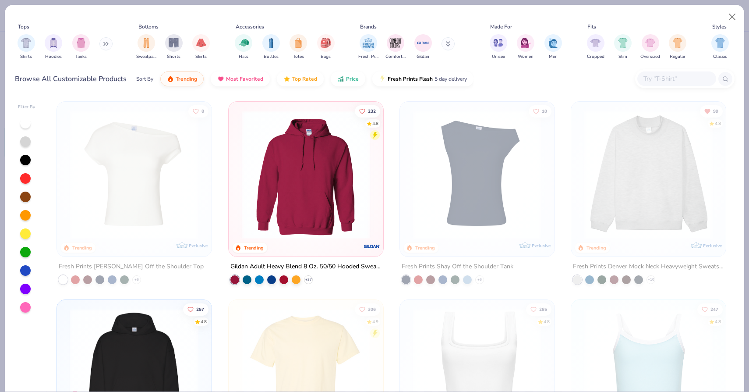
click at [315, 209] on img at bounding box center [305, 174] width 137 height 128
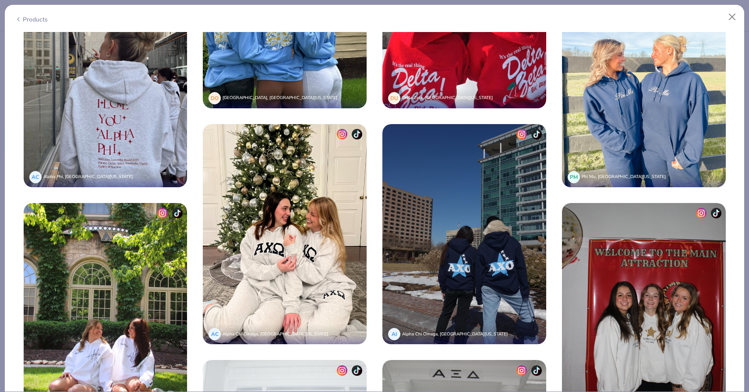
scroll to position [2055, 0]
click at [107, 119] on img at bounding box center [106, 76] width 164 height 220
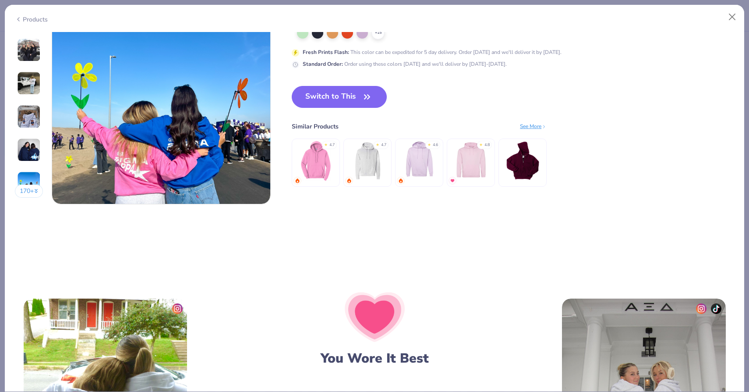
scroll to position [1402, 0]
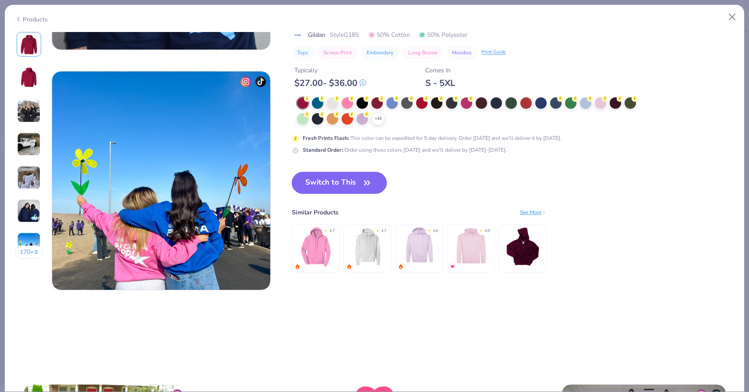
click at [336, 182] on button "Switch to This" at bounding box center [339, 183] width 95 height 22
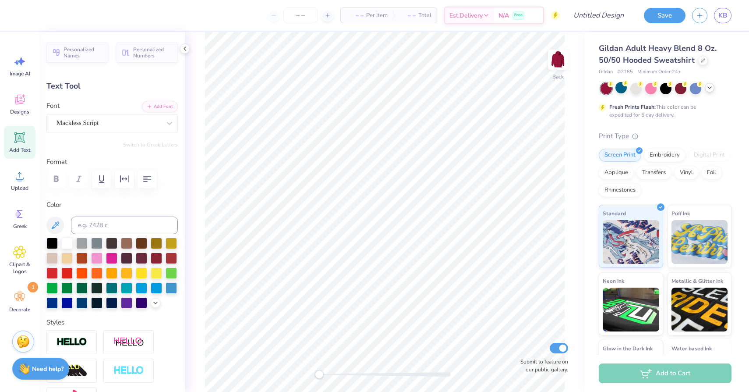
click at [709, 89] on icon at bounding box center [709, 87] width 7 height 7
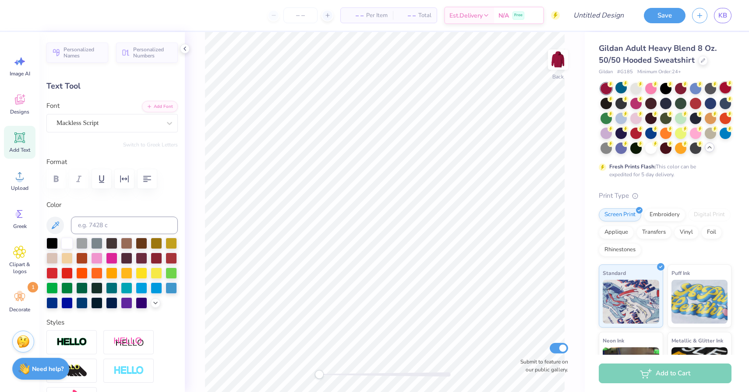
click at [729, 85] on circle at bounding box center [730, 83] width 6 height 6
click at [635, 136] on div at bounding box center [635, 132] width 11 height 11
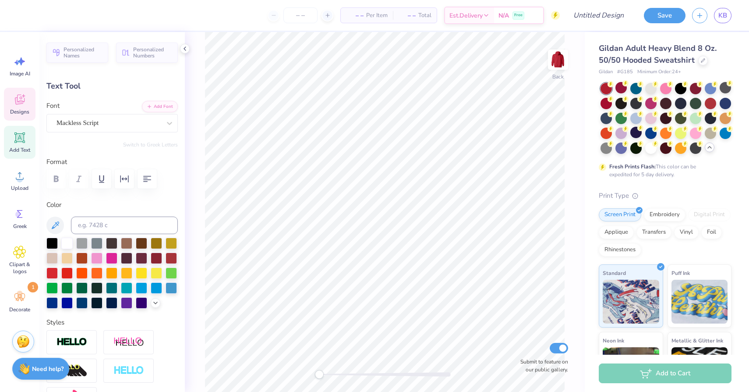
click at [21, 103] on icon at bounding box center [20, 100] width 10 height 10
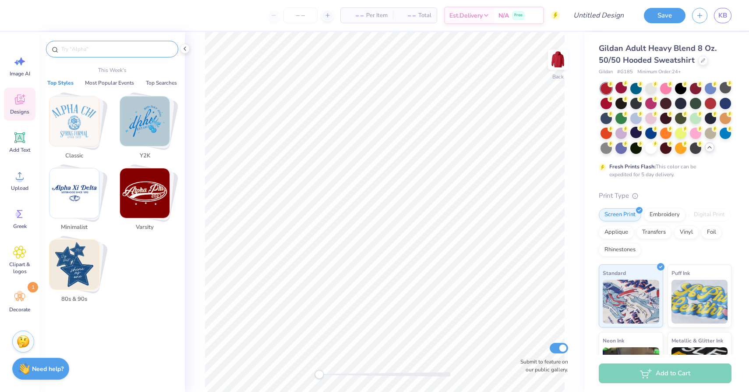
click at [129, 52] on input "text" at bounding box center [116, 49] width 112 height 9
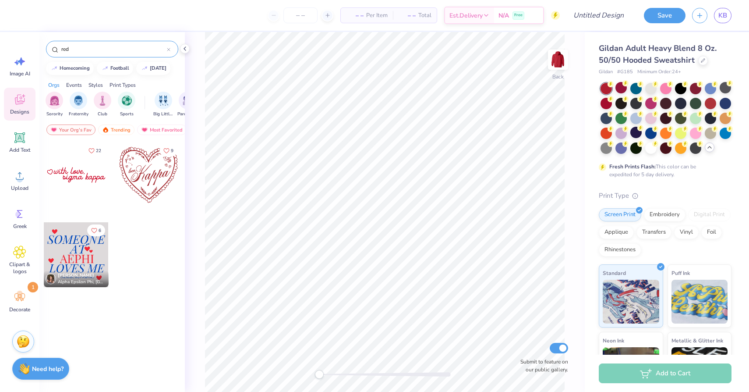
click at [67, 49] on input "red" at bounding box center [113, 49] width 106 height 9
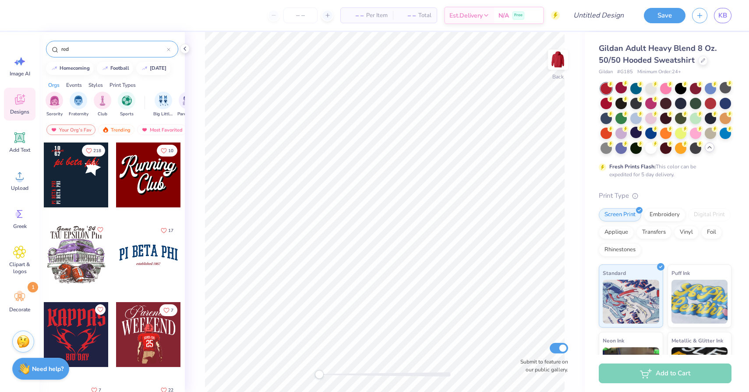
click at [67, 49] on input "red" at bounding box center [113, 49] width 106 height 9
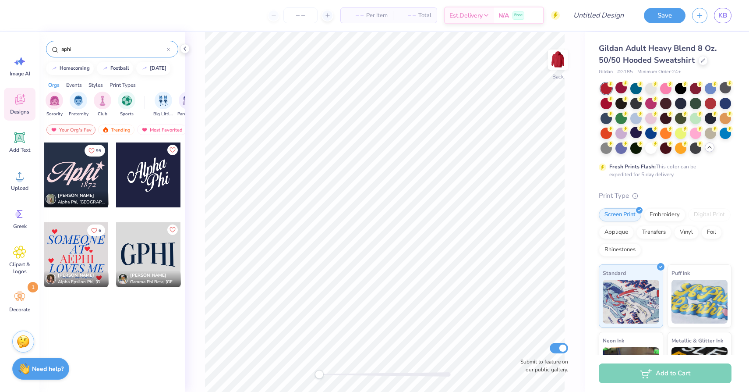
click at [64, 47] on input "aphi" at bounding box center [113, 49] width 106 height 9
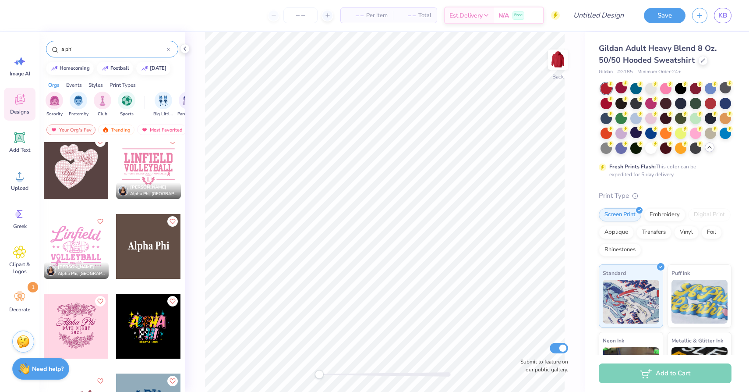
scroll to position [1844, 0]
